Goal: Transaction & Acquisition: Subscribe to service/newsletter

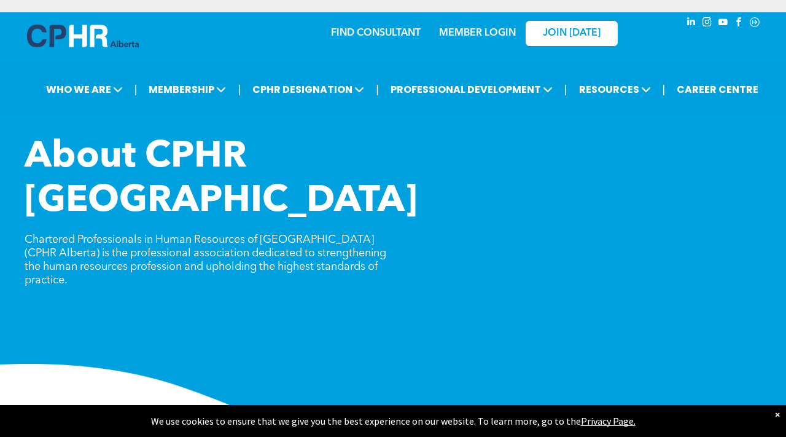
click at [776, 414] on div "×" at bounding box center [777, 414] width 5 height 12
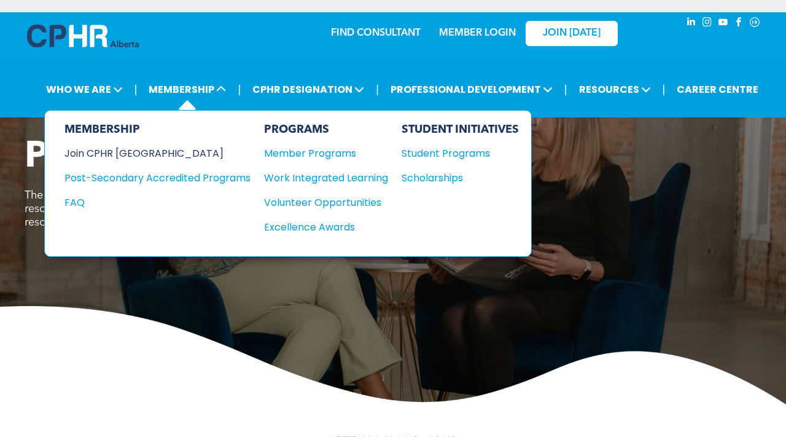
click at [148, 152] on div "Join CPHR [GEOGRAPHIC_DATA]" at bounding box center [148, 153] width 168 height 15
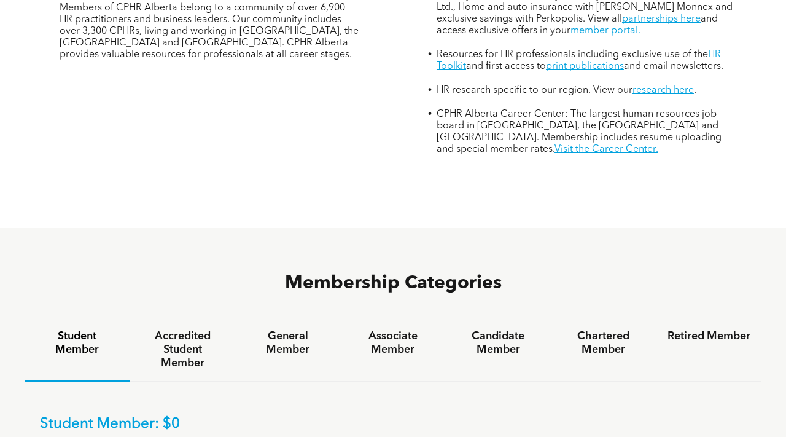
scroll to position [630, 0]
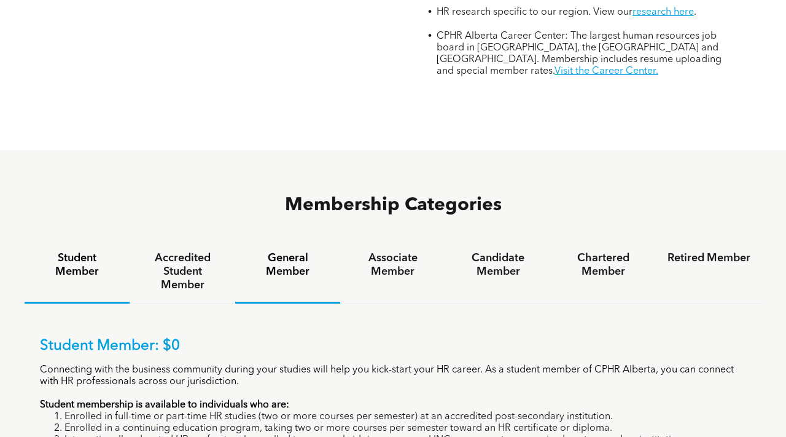
click at [295, 251] on h4 "General Member" at bounding box center [287, 264] width 83 height 27
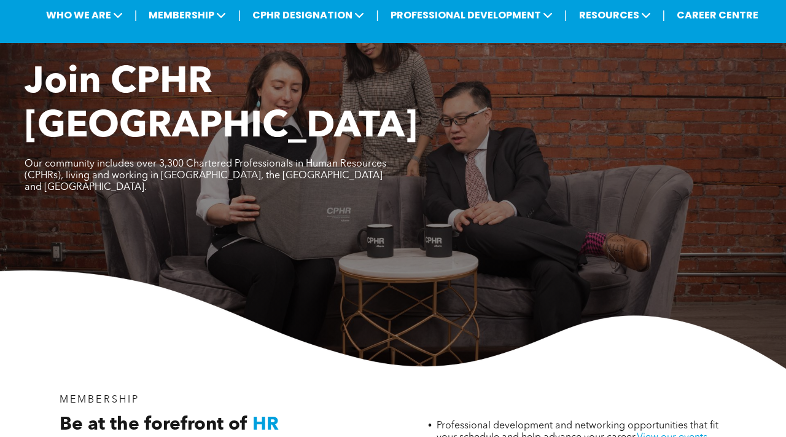
scroll to position [0, 0]
